Goal: Task Accomplishment & Management: Use online tool/utility

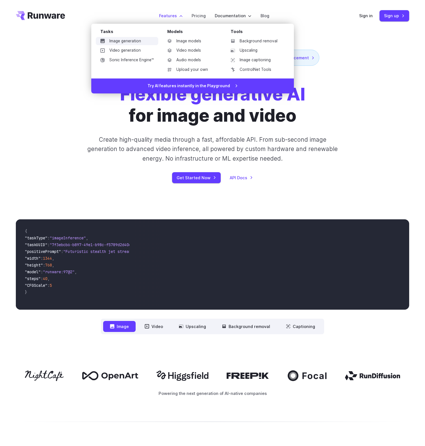
click at [133, 41] on link "Image generation" at bounding box center [127, 41] width 62 height 8
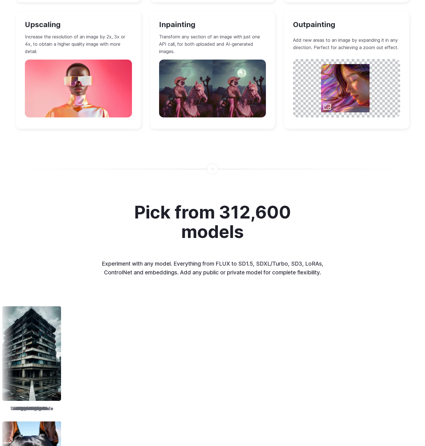
scroll to position [661, 0]
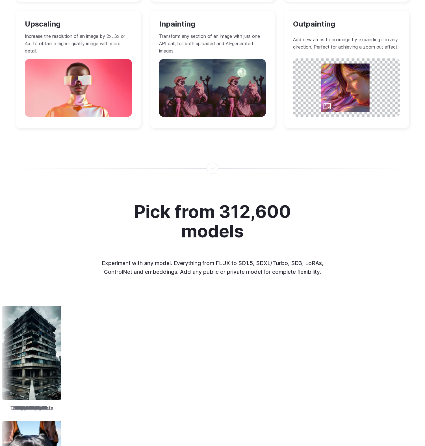
click at [352, 248] on div "Pick from 312,600 models Experiment with any model. Everything from FLUX to SD1…" at bounding box center [212, 369] width 425 height 334
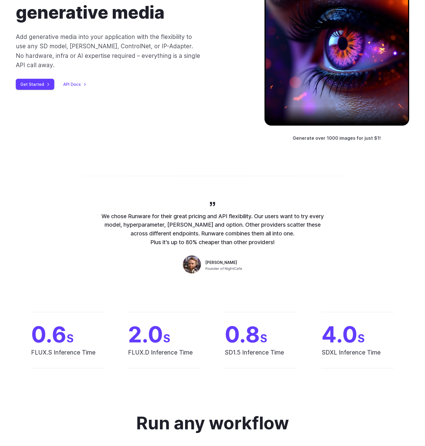
scroll to position [0, 0]
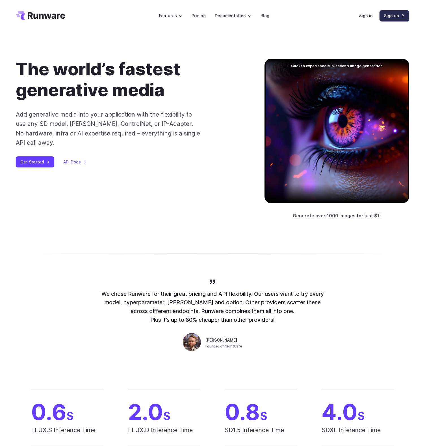
click at [399, 16] on link "Sign up" at bounding box center [394, 15] width 30 height 11
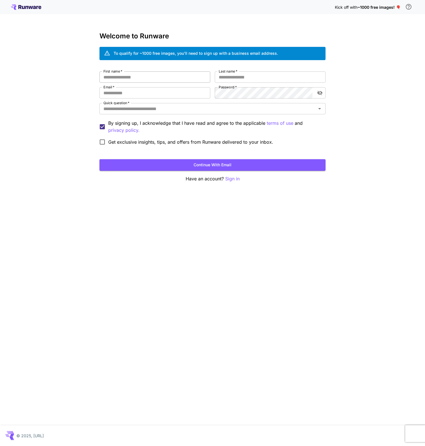
click at [190, 75] on input "First name   *" at bounding box center [154, 76] width 111 height 11
type input "*****"
type input "*"
type input "**********"
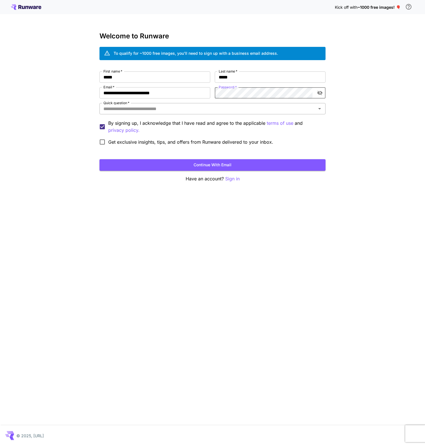
click at [146, 110] on input "Quick question   *" at bounding box center [207, 109] width 213 height 8
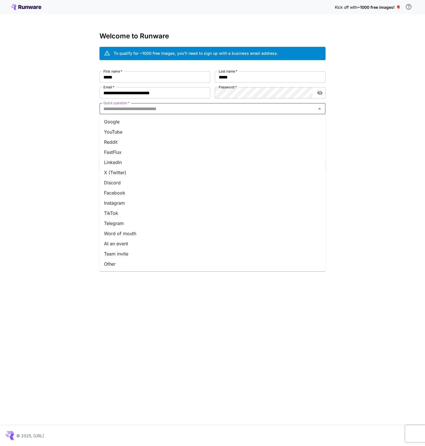
click at [111, 251] on li "Team invite" at bounding box center [212, 254] width 226 height 10
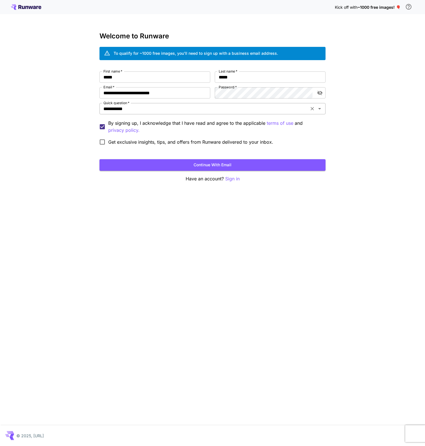
click at [171, 108] on input "**********" at bounding box center [204, 109] width 206 height 8
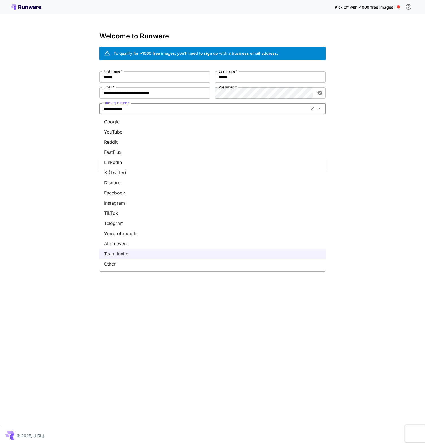
click at [124, 232] on li "Word of mouth" at bounding box center [212, 233] width 226 height 10
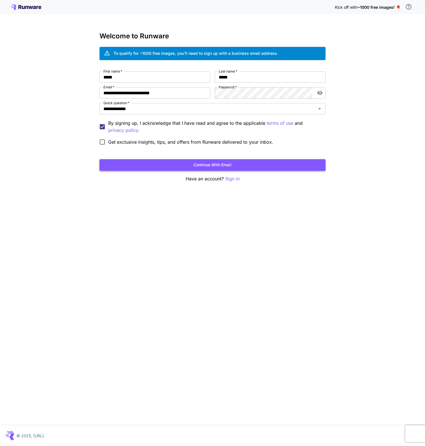
click at [161, 165] on button "Continue with email" at bounding box center [212, 165] width 226 height 12
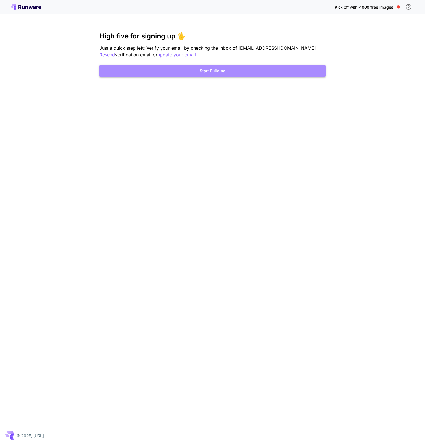
click at [185, 73] on button "Start Building" at bounding box center [212, 71] width 226 height 12
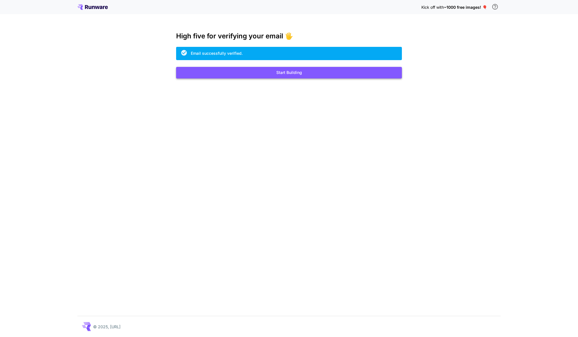
click at [288, 72] on button "Start Building" at bounding box center [289, 73] width 226 height 12
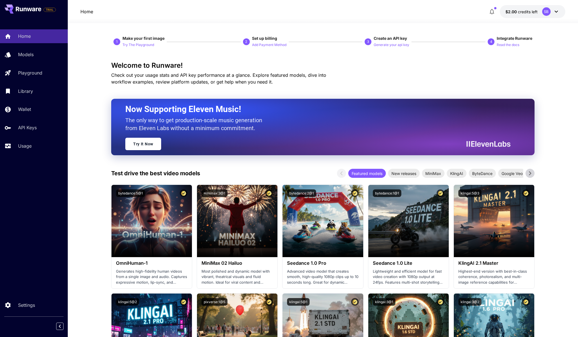
click at [556, 11] on icon at bounding box center [556, 12] width 3 height 2
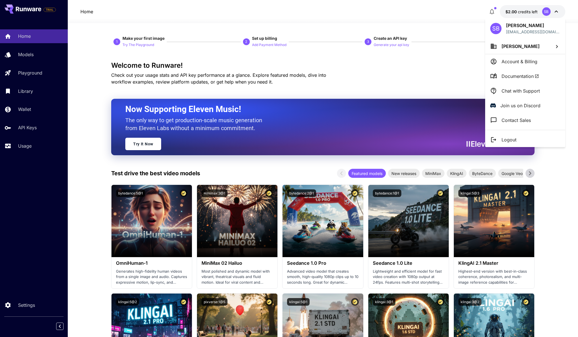
click at [556, 11] on div at bounding box center [289, 168] width 578 height 337
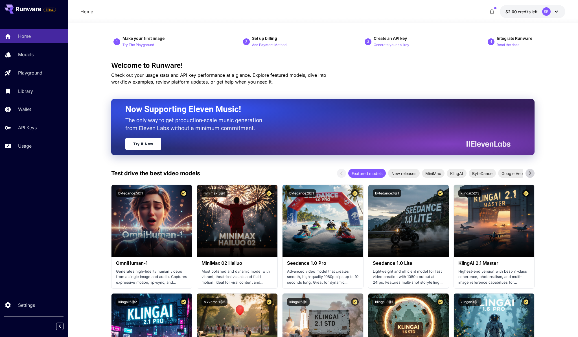
click at [145, 44] on p "Try The Playground" at bounding box center [139, 44] width 32 height 5
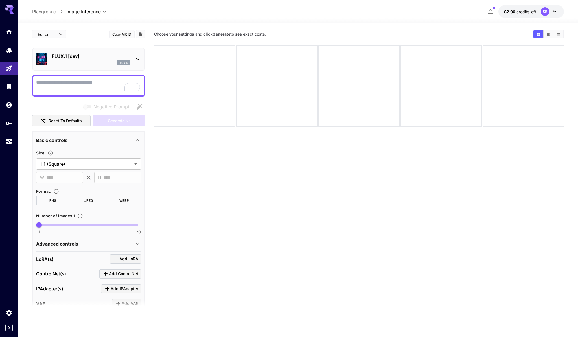
click at [82, 83] on textarea "Negative Prompt" at bounding box center [88, 86] width 105 height 14
click at [136, 58] on icon at bounding box center [137, 59] width 7 height 7
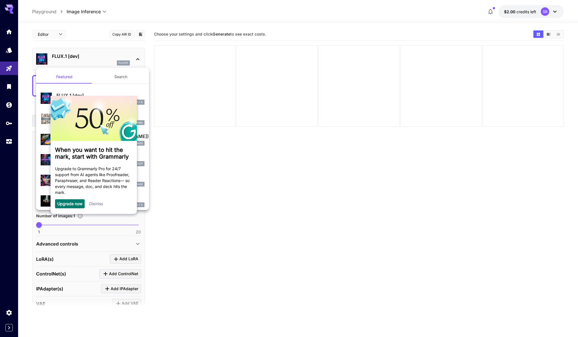
click at [96, 204] on link "Dismiss" at bounding box center [96, 203] width 14 height 5
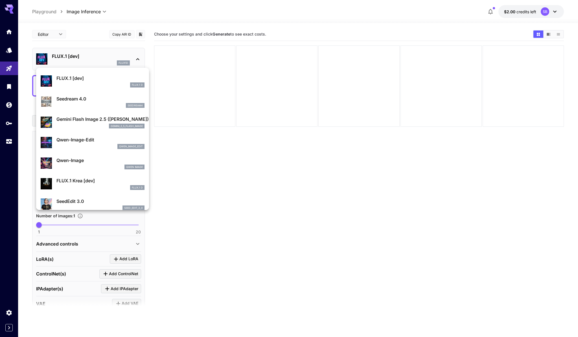
scroll to position [18, 0]
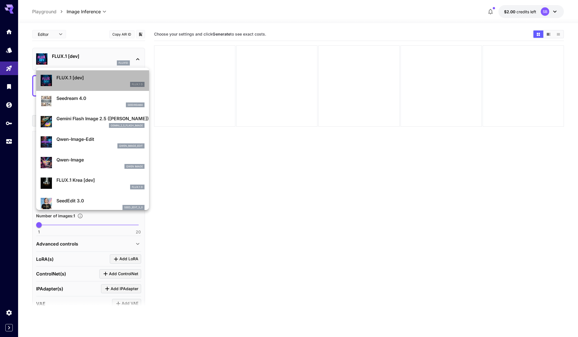
click at [83, 77] on p "FLUX.1 [dev]" at bounding box center [100, 77] width 88 height 7
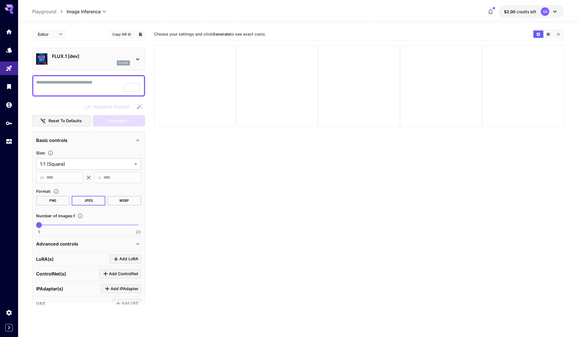
click at [79, 82] on textarea "Negative Prompt" at bounding box center [88, 86] width 105 height 14
type textarea "*"
click at [72, 83] on textarea "**********" at bounding box center [88, 86] width 105 height 14
click at [132, 82] on textarea "**********" at bounding box center [88, 86] width 105 height 14
click at [137, 81] on textarea "**********" at bounding box center [88, 86] width 105 height 14
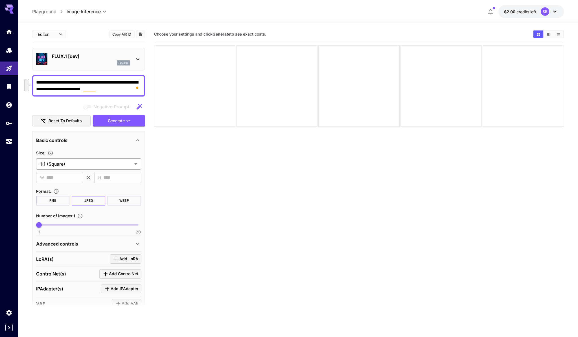
type textarea "**********"
click at [133, 163] on body "**********" at bounding box center [289, 191] width 578 height 382
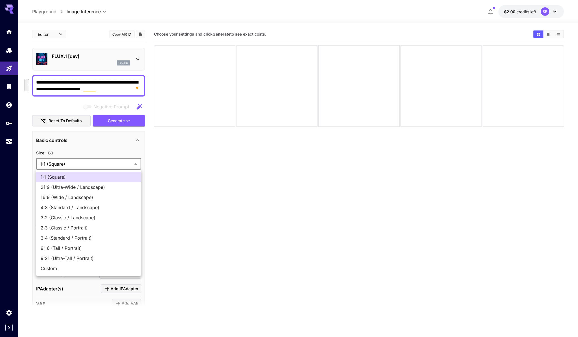
click at [92, 208] on span "4:3 (Standard / Landscape)" at bounding box center [89, 207] width 96 height 7
type input "**********"
type input "****"
type input "***"
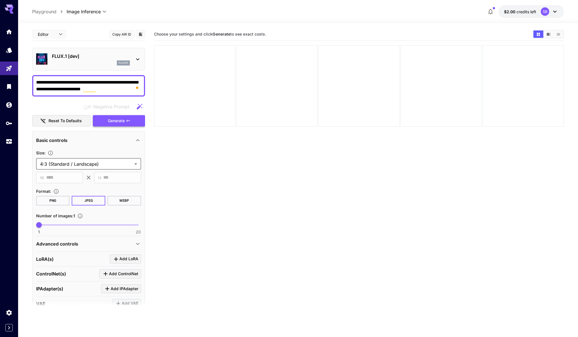
click at [124, 123] on span "Generate" at bounding box center [116, 120] width 17 height 7
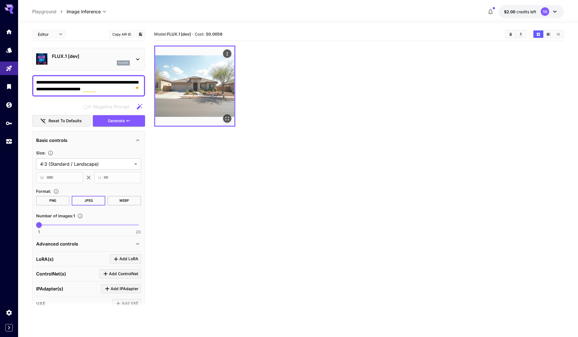
click at [195, 96] on img at bounding box center [194, 86] width 79 height 79
click at [228, 118] on icon "Open in fullscreen" at bounding box center [227, 119] width 6 height 6
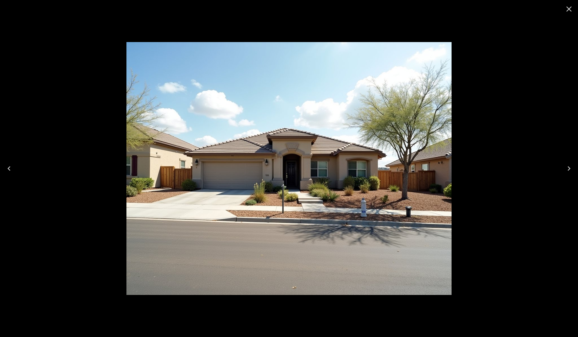
click at [346, 201] on img at bounding box center [289, 168] width 325 height 253
click at [568, 11] on icon "Close" at bounding box center [569, 8] width 5 height 5
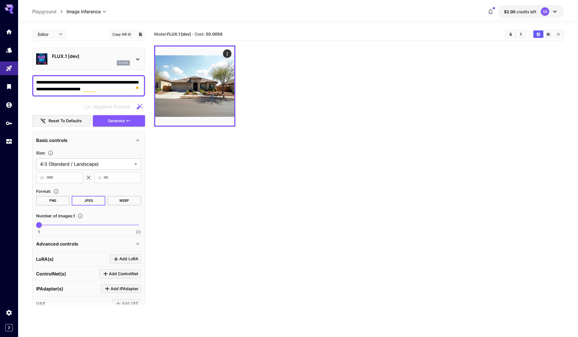
click at [132, 56] on div "FLUX.1 [dev] flux1d" at bounding box center [88, 59] width 105 height 17
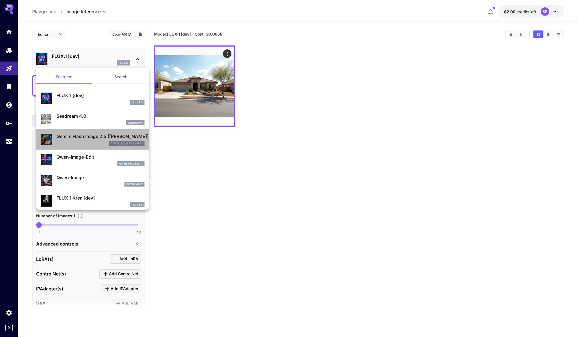
click at [86, 137] on p "Gemini Flash Image 2.5 (Nano Banana)" at bounding box center [100, 136] width 88 height 7
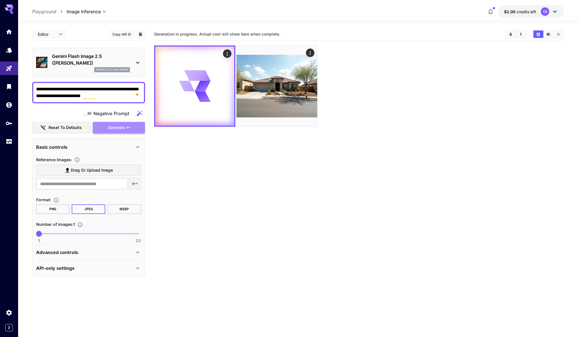
click at [115, 127] on span "Generate" at bounding box center [116, 127] width 17 height 7
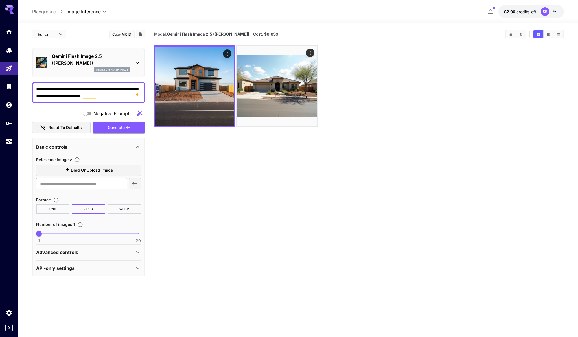
click at [124, 62] on p "Gemini Flash Image 2.5 (Nano Banana)" at bounding box center [91, 60] width 78 height 14
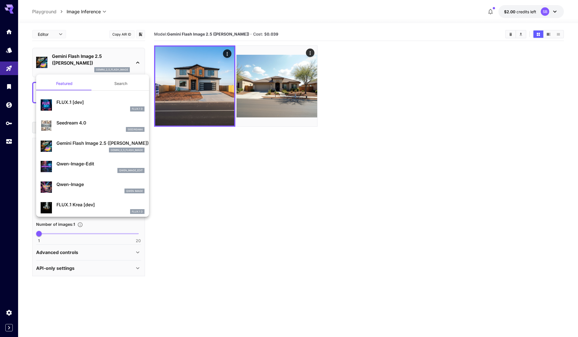
click at [77, 124] on p "Seedream 4.0" at bounding box center [100, 122] width 88 height 7
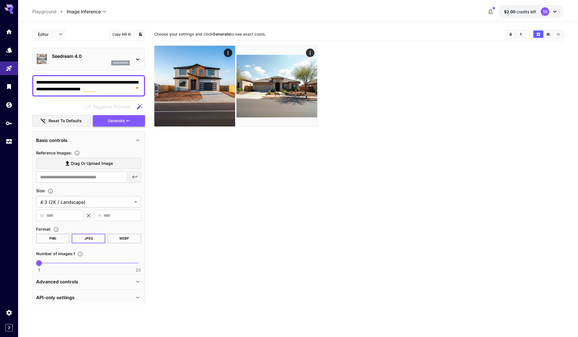
click at [114, 122] on span "Generate" at bounding box center [116, 120] width 17 height 7
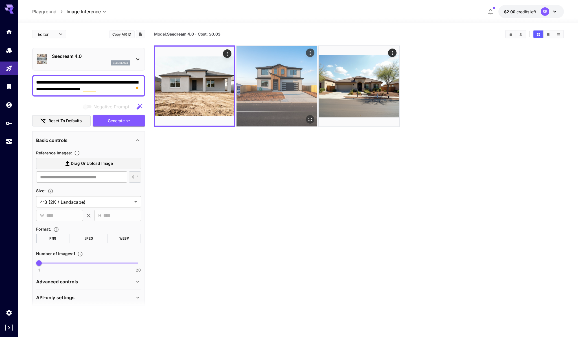
click at [275, 88] on img at bounding box center [277, 86] width 81 height 81
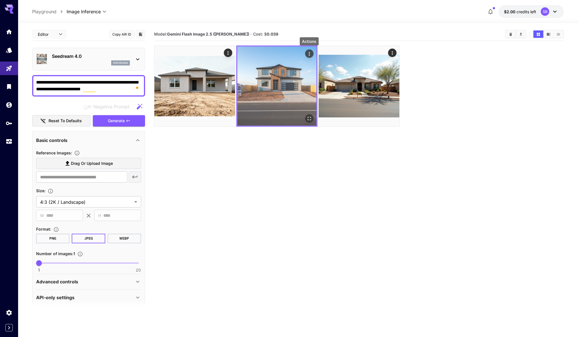
click at [309, 53] on icon "Actions" at bounding box center [310, 54] width 6 height 6
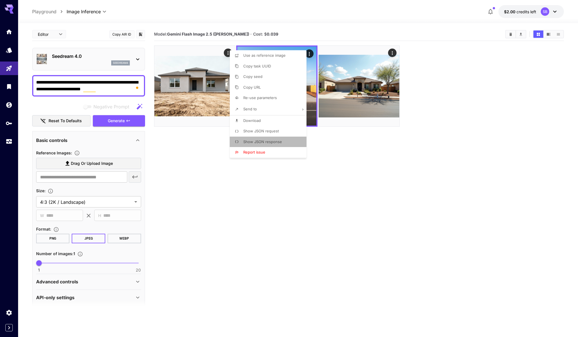
click at [260, 140] on span "Show JSON response" at bounding box center [262, 141] width 39 height 5
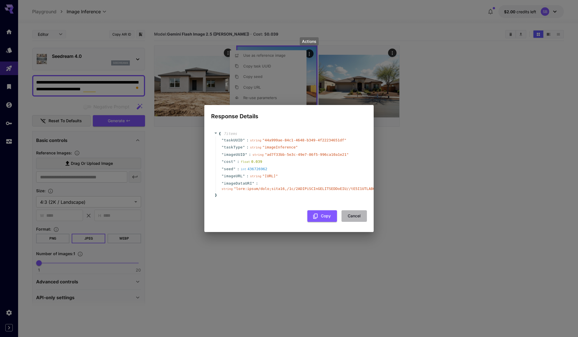
click at [358, 222] on button "Cancel" at bounding box center [354, 216] width 25 height 12
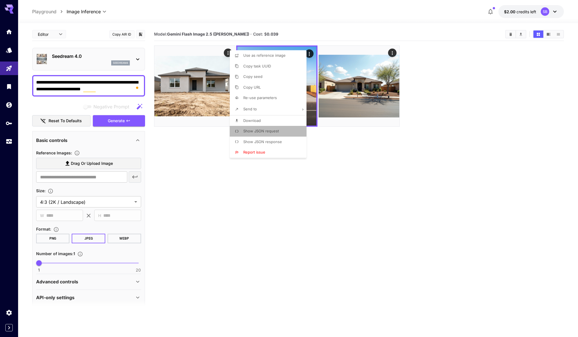
click at [248, 132] on span "Show JSON request" at bounding box center [261, 131] width 36 height 5
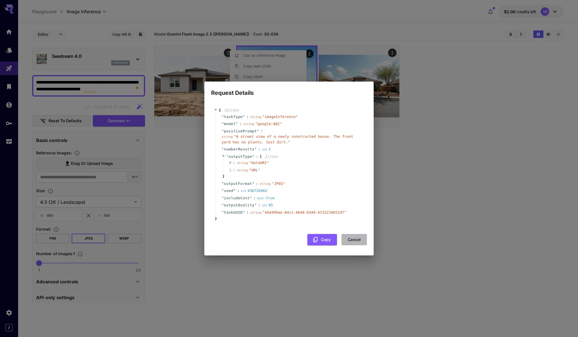
click at [362, 241] on button "Cancel" at bounding box center [354, 240] width 25 height 12
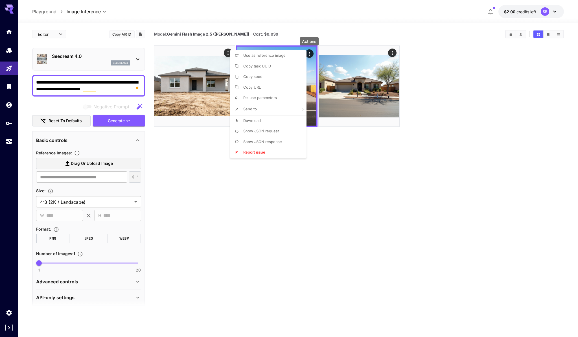
click at [290, 205] on div at bounding box center [289, 168] width 578 height 337
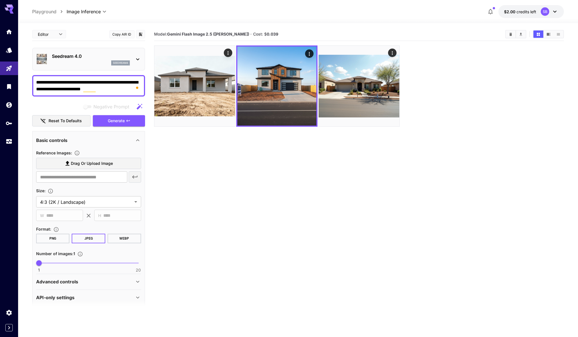
click at [55, 33] on body "**********" at bounding box center [289, 191] width 578 height 382
click at [44, 54] on span "JSON" at bounding box center [49, 56] width 25 height 7
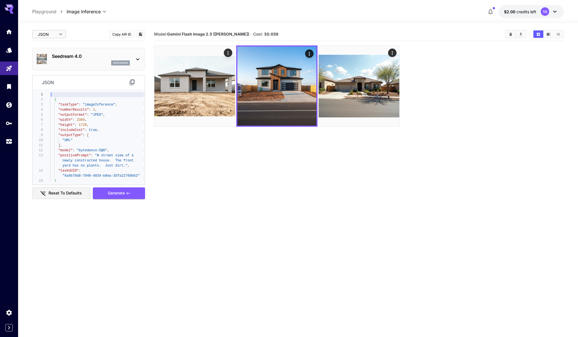
click at [55, 34] on body "**********" at bounding box center [289, 191] width 578 height 382
click at [46, 45] on span "Editor" at bounding box center [49, 45] width 25 height 7
type input "****"
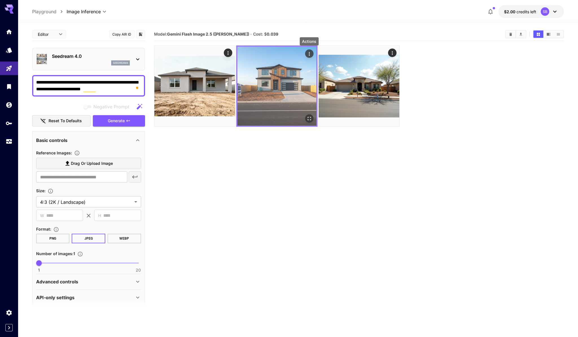
click at [310, 53] on icon "Actions" at bounding box center [310, 54] width 6 height 6
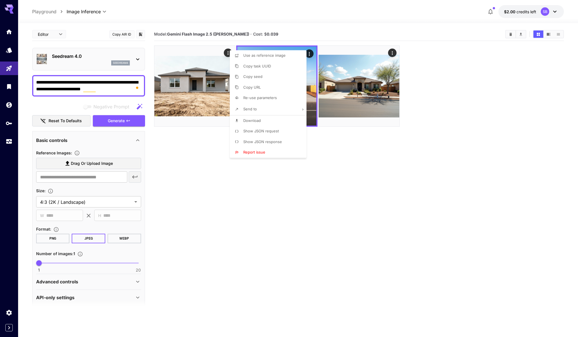
click at [115, 284] on div at bounding box center [289, 168] width 578 height 337
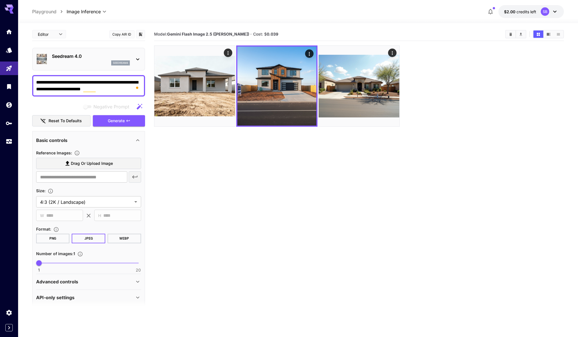
click at [136, 282] on icon at bounding box center [137, 281] width 7 height 7
click at [48, 12] on p "Playground" at bounding box center [44, 11] width 24 height 7
click at [9, 31] on icon "Home" at bounding box center [10, 30] width 6 height 5
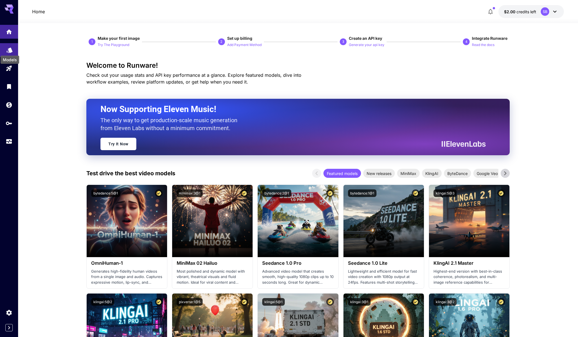
click at [8, 48] on icon "Models" at bounding box center [9, 48] width 6 height 5
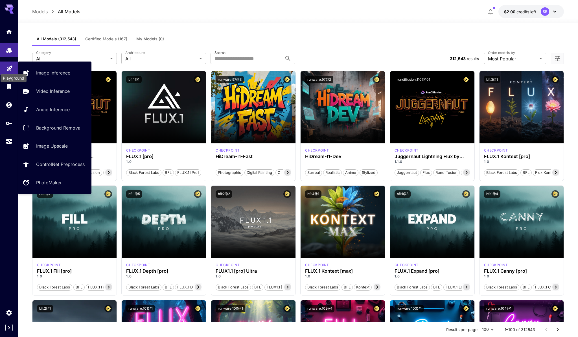
click at [8, 67] on icon "Playground" at bounding box center [9, 66] width 7 height 7
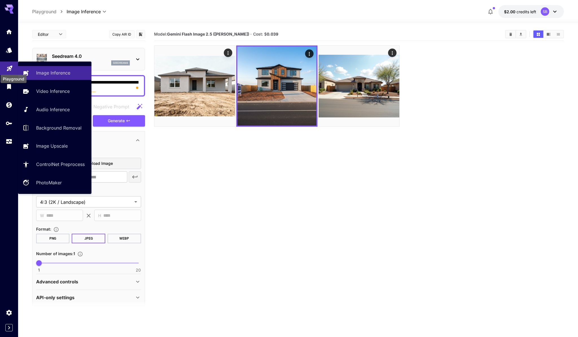
click at [8, 67] on icon "Playground" at bounding box center [9, 66] width 7 height 7
click at [47, 90] on p "Video Inference" at bounding box center [54, 91] width 34 height 7
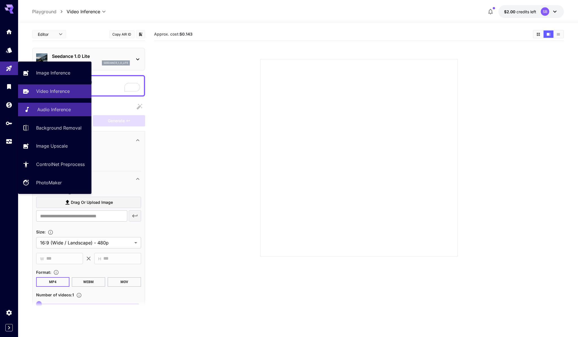
click at [54, 109] on p "Audio Inference" at bounding box center [54, 109] width 34 height 7
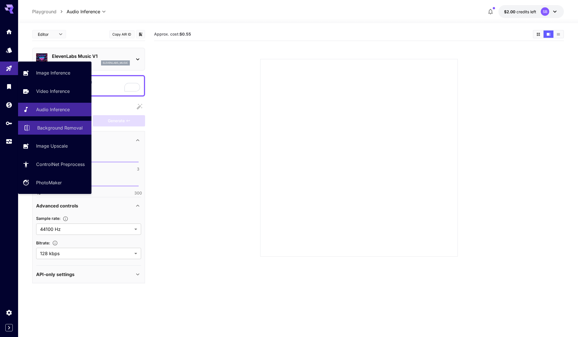
click at [52, 125] on p "Background Removal" at bounding box center [59, 128] width 45 height 7
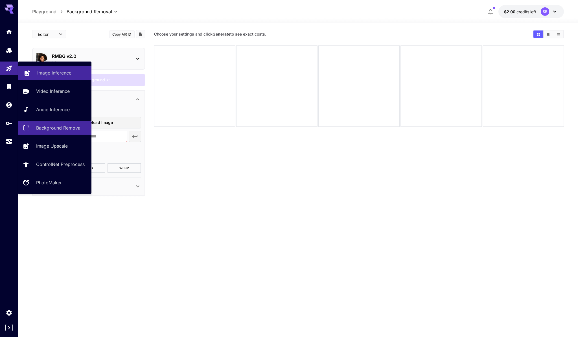
click at [48, 74] on p "Image Inference" at bounding box center [54, 72] width 34 height 7
type input "**********"
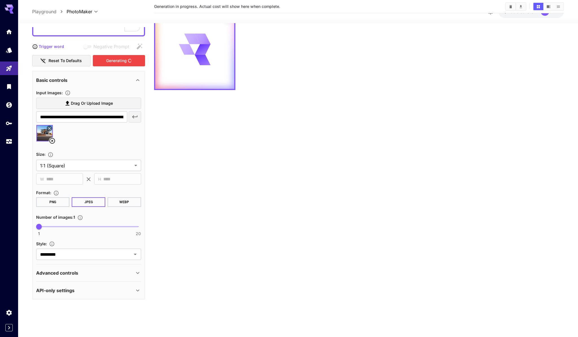
scroll to position [53, 0]
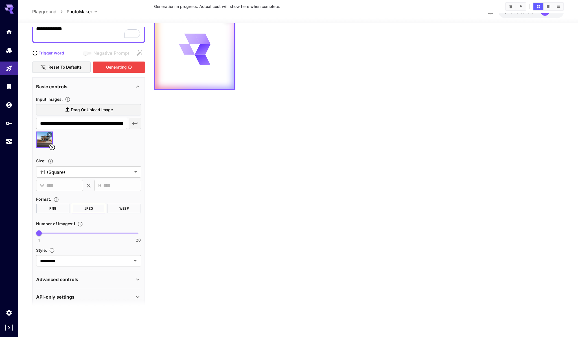
click at [100, 278] on div "Advanced controls" at bounding box center [85, 279] width 98 height 7
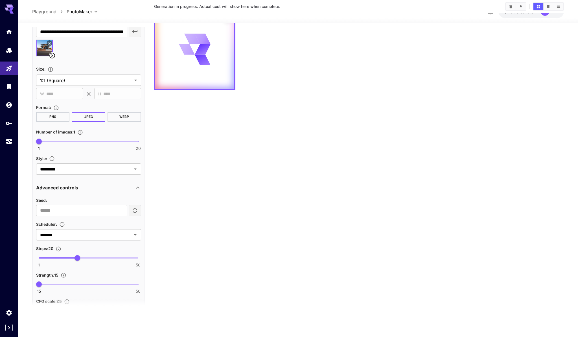
scroll to position [0, 0]
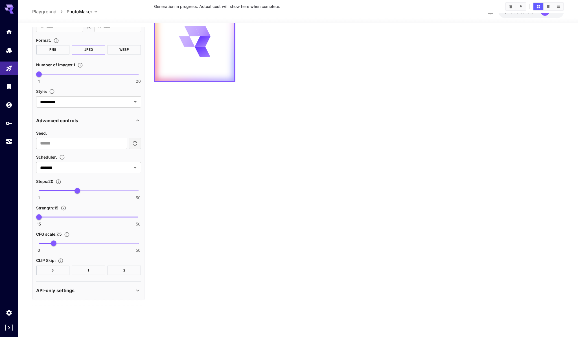
click at [99, 290] on div "API-only settings" at bounding box center [85, 290] width 98 height 7
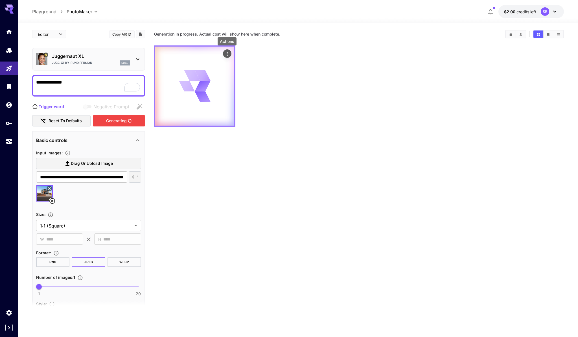
click at [226, 54] on icon "Actions" at bounding box center [227, 54] width 6 height 6
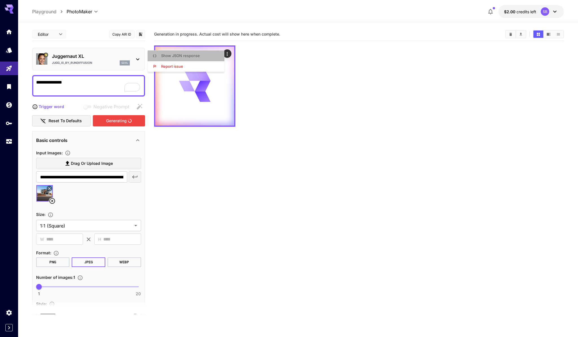
click at [187, 56] on span "Show JSON response" at bounding box center [180, 55] width 39 height 5
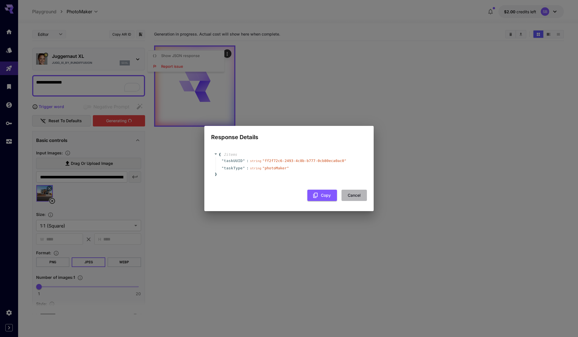
click at [357, 196] on button "Cancel" at bounding box center [354, 196] width 25 height 12
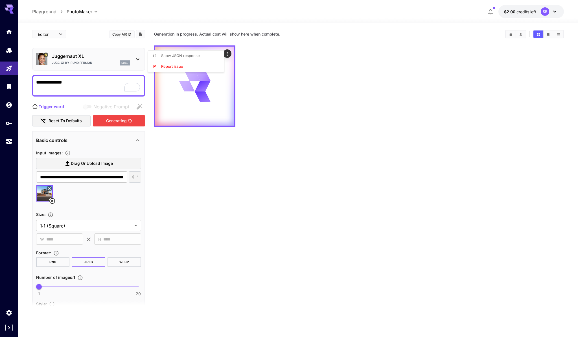
click at [337, 186] on div at bounding box center [289, 168] width 578 height 337
click at [12, 50] on icon "Models" at bounding box center [9, 48] width 6 height 5
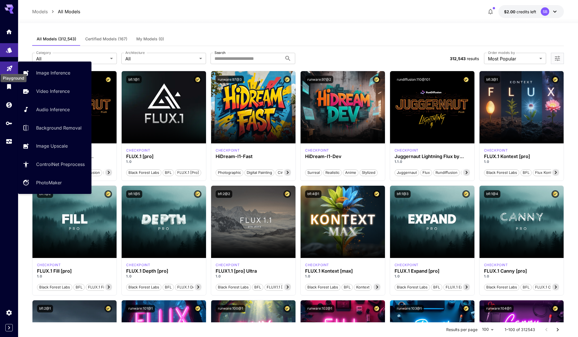
click at [52, 184] on p "PhotoMaker" at bounding box center [50, 182] width 26 height 7
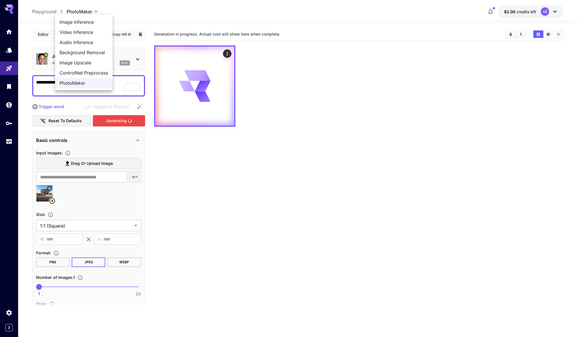
click at [97, 11] on body "**********" at bounding box center [289, 191] width 578 height 382
click at [97, 11] on div at bounding box center [289, 168] width 578 height 337
click at [83, 14] on body "**********" at bounding box center [289, 191] width 578 height 382
click at [83, 12] on div at bounding box center [289, 168] width 578 height 337
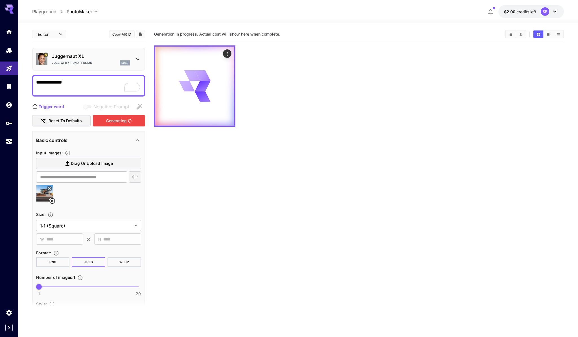
click at [44, 12] on p "Playground" at bounding box center [44, 11] width 24 height 7
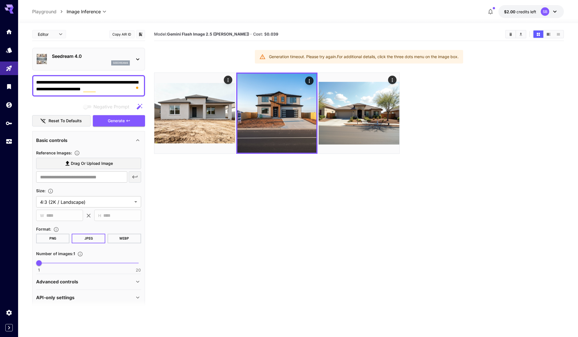
click at [95, 12] on body "**********" at bounding box center [289, 191] width 578 height 382
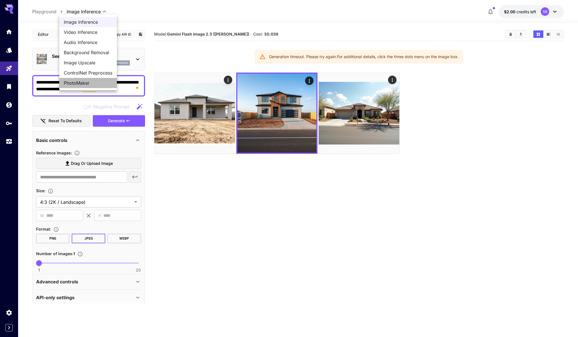
click at [78, 83] on span "PhotoMaker" at bounding box center [88, 83] width 49 height 7
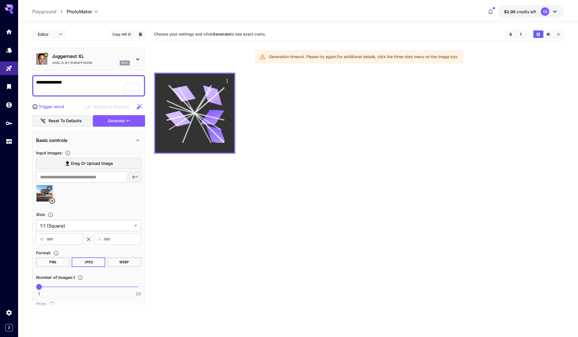
click at [207, 117] on icon at bounding box center [212, 117] width 24 height 15
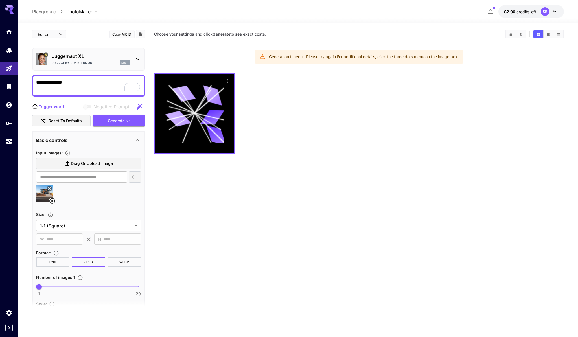
click at [47, 13] on p "Playground" at bounding box center [44, 11] width 24 height 7
type input "**********"
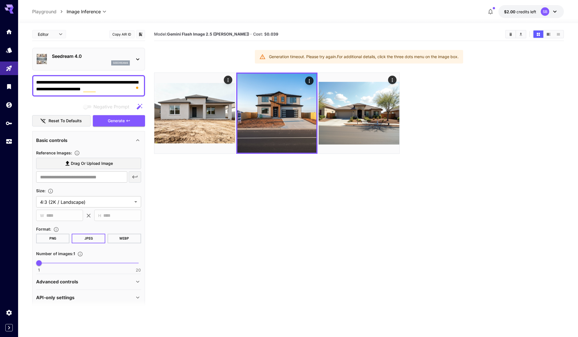
click at [257, 185] on section "Model: Gemini Flash Image 2.5 ([PERSON_NAME]) · Cost: $ 0.039 Generation timeou…" at bounding box center [359, 196] width 410 height 337
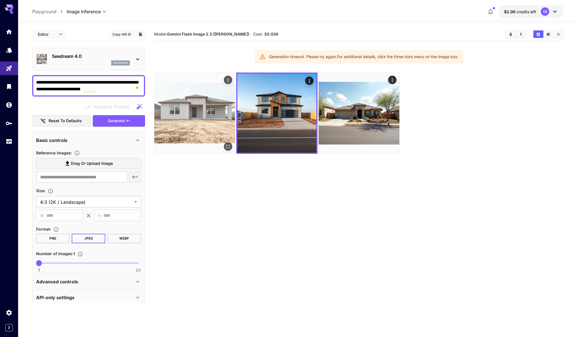
click at [188, 106] on img at bounding box center [194, 113] width 81 height 81
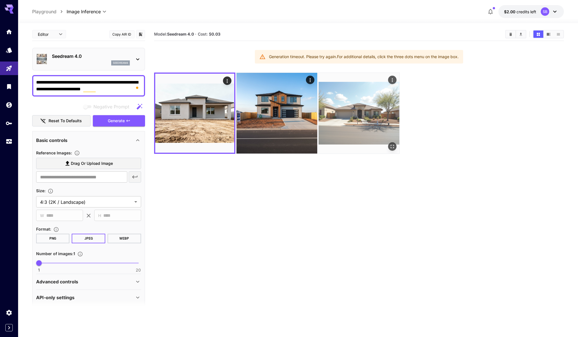
click at [359, 98] on img at bounding box center [359, 113] width 81 height 81
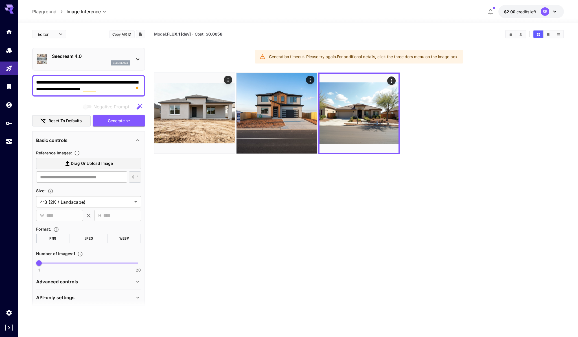
click at [383, 182] on section "Model: FLUX.1 [dev] · Cost: $ 0.0058 Generation timeout. Please try again. For …" at bounding box center [359, 196] width 410 height 337
click at [96, 60] on div "Seedream 4.0 seedream4" at bounding box center [91, 59] width 78 height 13
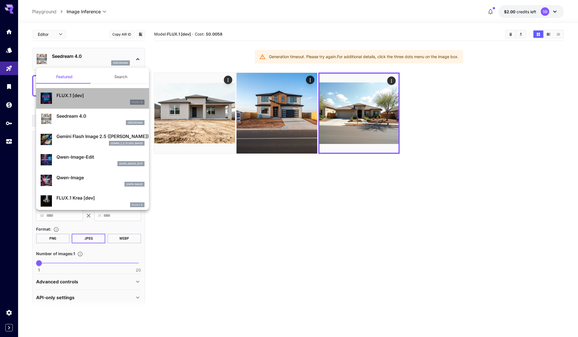
click at [70, 95] on p "FLUX.1 [dev]" at bounding box center [100, 95] width 88 height 7
type input "**********"
type input "****"
type input "***"
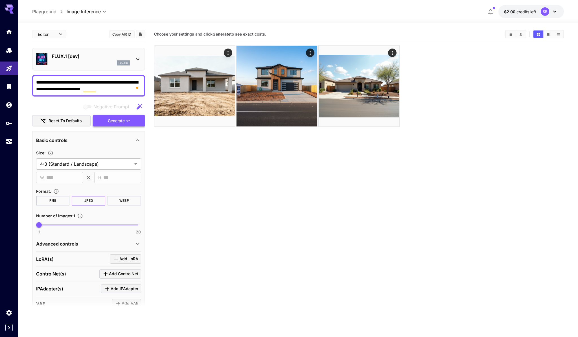
click at [111, 123] on span "Generate" at bounding box center [116, 120] width 17 height 7
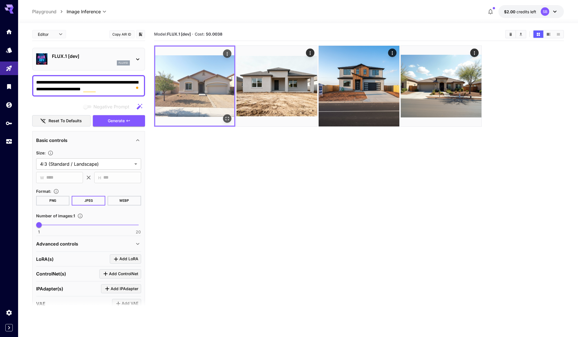
click at [185, 90] on img at bounding box center [194, 86] width 79 height 79
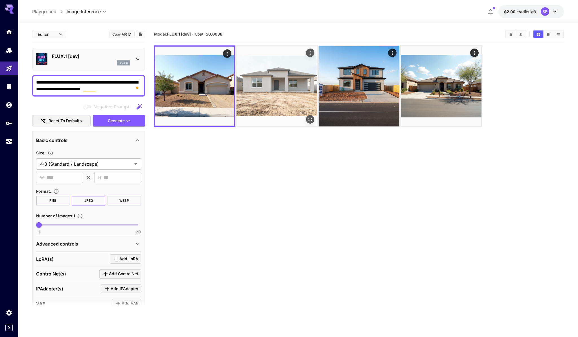
click at [271, 78] on img at bounding box center [277, 86] width 81 height 81
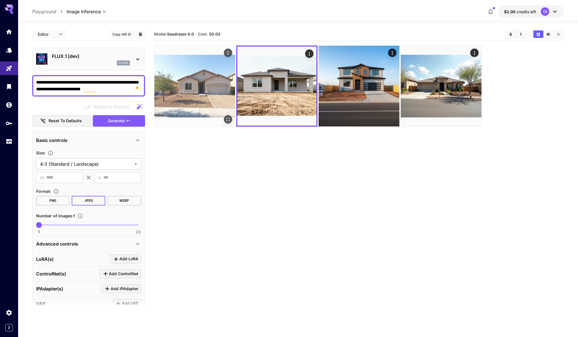
click at [211, 86] on img at bounding box center [194, 86] width 81 height 81
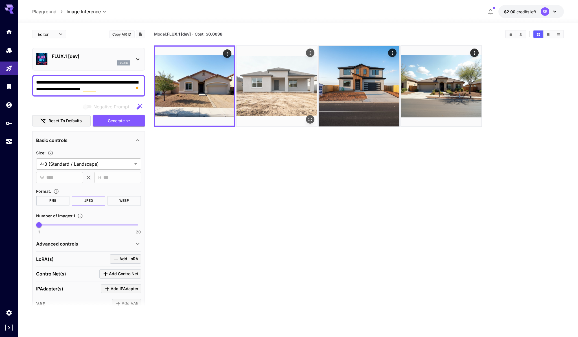
click at [280, 82] on img at bounding box center [277, 86] width 81 height 81
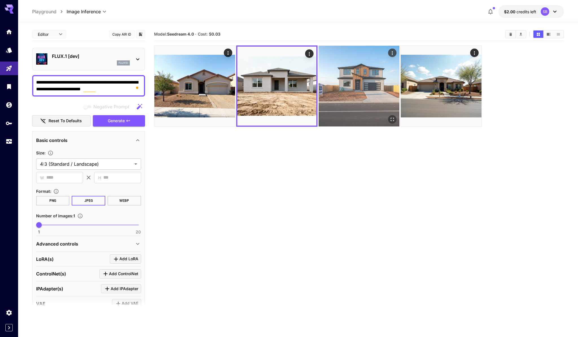
click at [349, 81] on img at bounding box center [359, 86] width 81 height 81
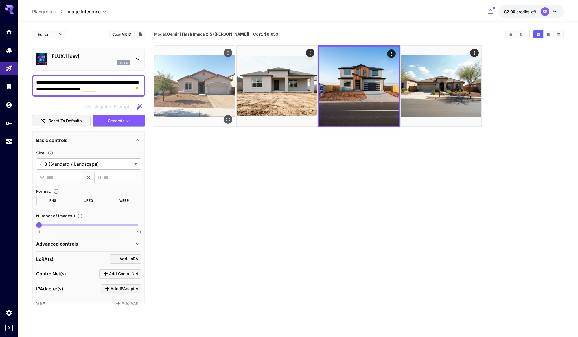
click at [209, 85] on img at bounding box center [194, 86] width 81 height 81
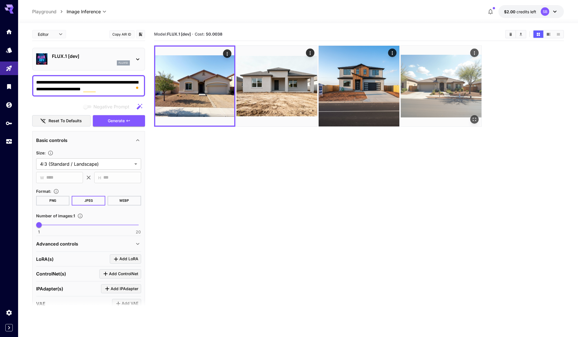
click at [426, 85] on img at bounding box center [441, 86] width 81 height 81
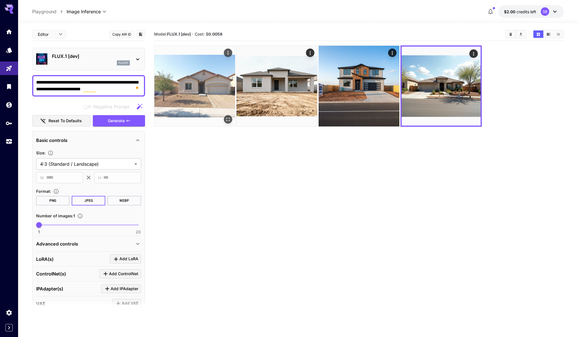
click at [214, 81] on img at bounding box center [194, 86] width 81 height 81
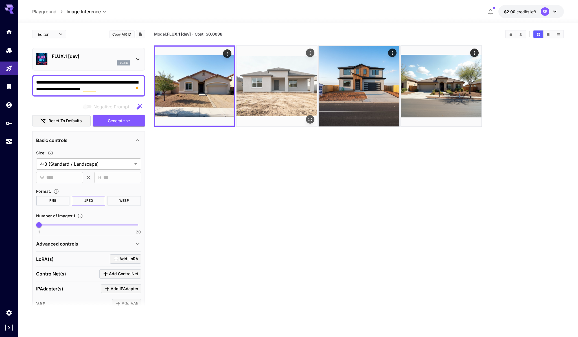
click at [259, 76] on img at bounding box center [277, 86] width 81 height 81
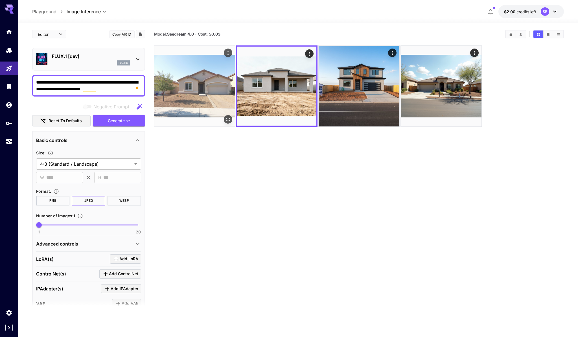
click at [215, 86] on img at bounding box center [194, 86] width 81 height 81
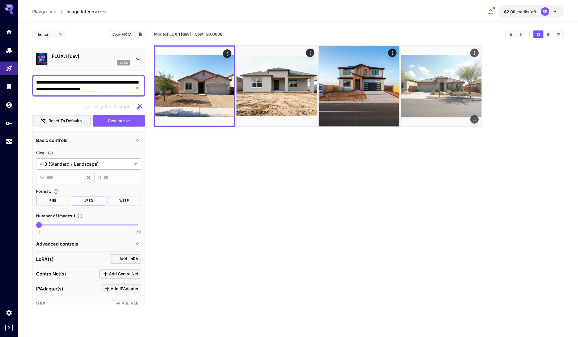
click at [422, 75] on img at bounding box center [441, 86] width 81 height 81
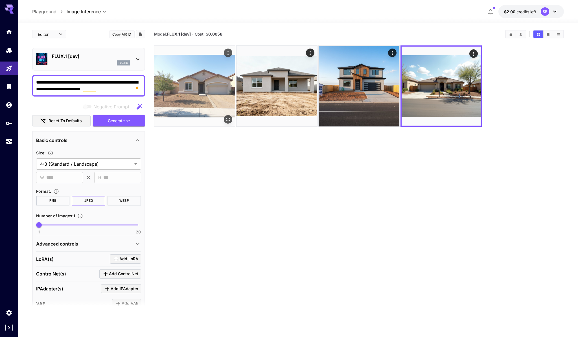
click at [218, 89] on img at bounding box center [194, 86] width 81 height 81
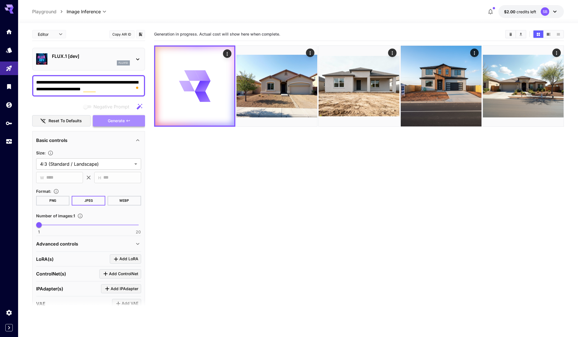
click at [130, 121] on icon "button" at bounding box center [127, 121] width 3 height 2
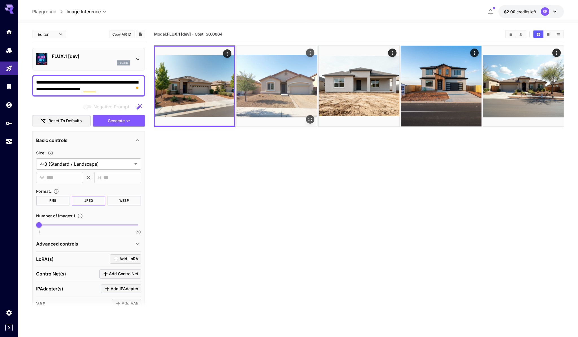
click at [264, 88] on img at bounding box center [277, 86] width 81 height 81
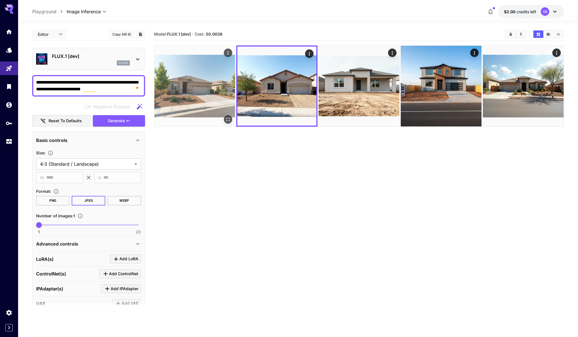
click at [215, 86] on img at bounding box center [194, 86] width 81 height 81
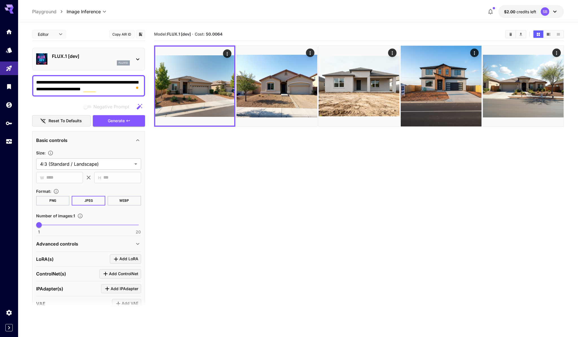
click at [345, 173] on section "Model: FLUX.1 [dev] · Cost: $ 0.0064" at bounding box center [359, 196] width 410 height 337
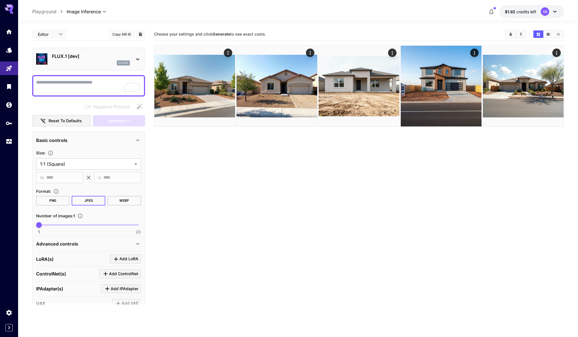
click at [309, 162] on section "Choose your settings and click Generate to see exact costs." at bounding box center [359, 196] width 410 height 337
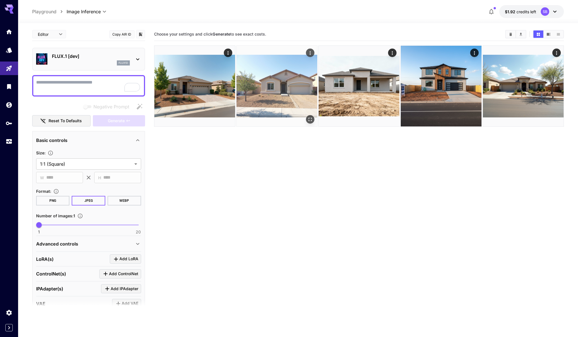
click at [269, 87] on img at bounding box center [277, 86] width 81 height 81
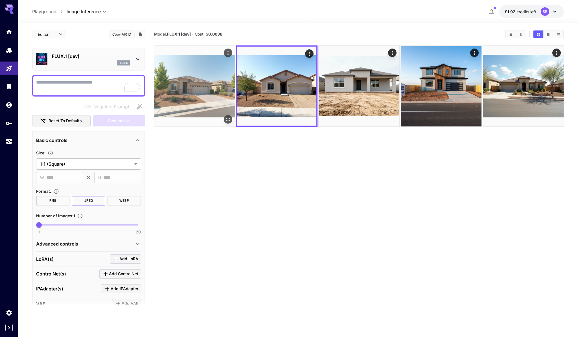
click at [221, 79] on img at bounding box center [194, 86] width 81 height 81
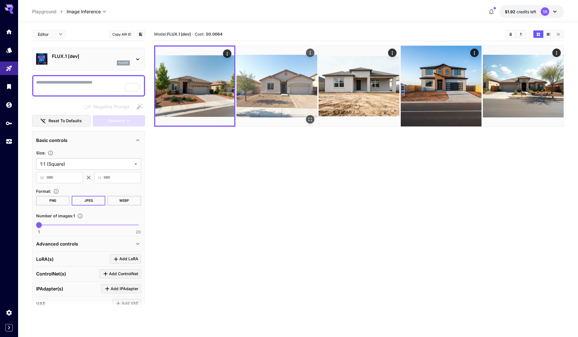
click at [278, 83] on img at bounding box center [277, 86] width 81 height 81
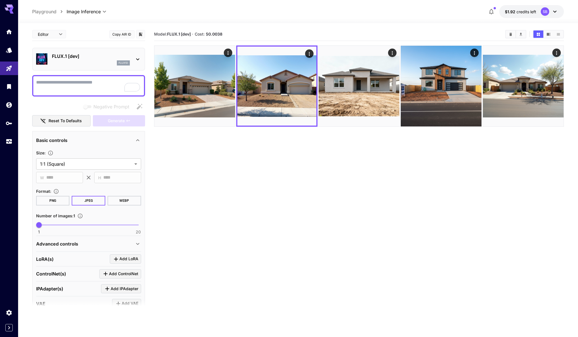
click at [291, 159] on section "Model: FLUX.1 [dev] · Cost: $ 0.0038" at bounding box center [359, 196] width 410 height 337
